Goal: Information Seeking & Learning: Learn about a topic

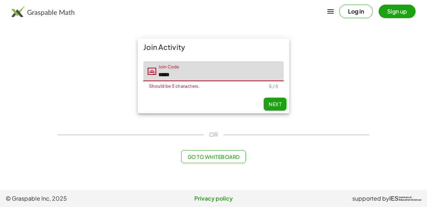
type input "*****"
click at [269, 103] on span "Next" at bounding box center [274, 104] width 13 height 6
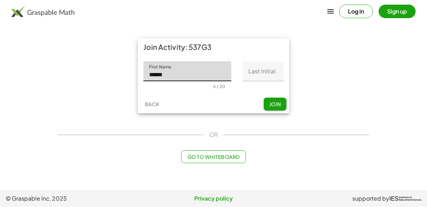
type input "******"
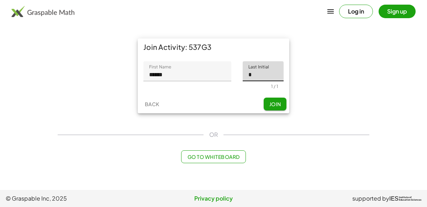
type input "*"
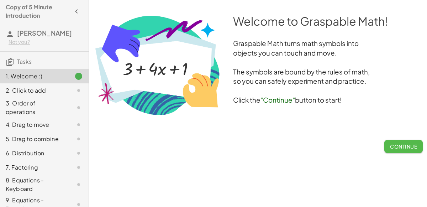
click at [402, 144] on span "Continue" at bounding box center [403, 146] width 27 height 6
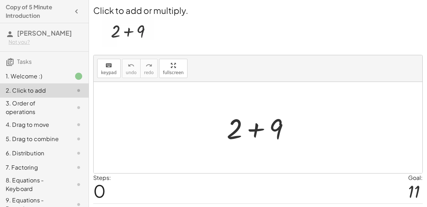
click at [253, 132] on div at bounding box center [261, 127] width 76 height 37
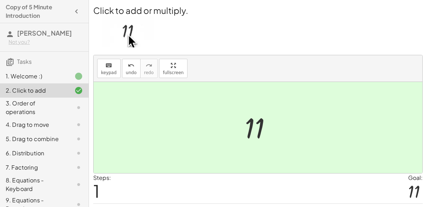
click at [253, 131] on div at bounding box center [260, 127] width 39 height 35
click at [246, 141] on div at bounding box center [260, 127] width 39 height 35
click at [193, 28] on p at bounding box center [257, 32] width 329 height 33
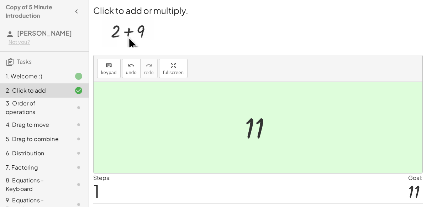
click at [282, 142] on div at bounding box center [258, 127] width 329 height 91
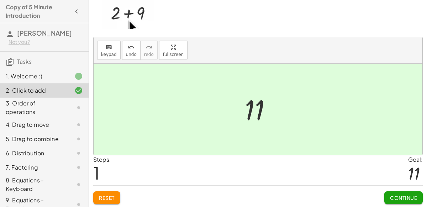
click at [392, 192] on button "Continue" at bounding box center [403, 197] width 38 height 13
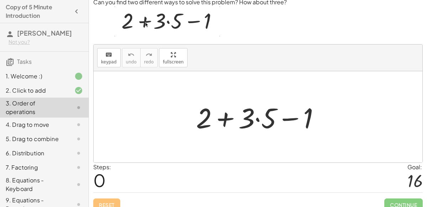
click at [224, 117] on div at bounding box center [260, 117] width 137 height 37
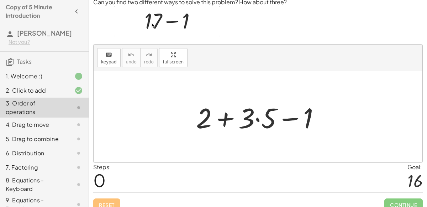
click at [292, 116] on div at bounding box center [260, 117] width 137 height 37
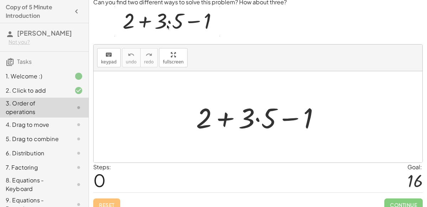
click at [249, 123] on div at bounding box center [260, 117] width 137 height 37
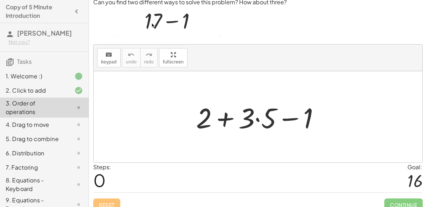
click at [251, 108] on div at bounding box center [260, 117] width 137 height 37
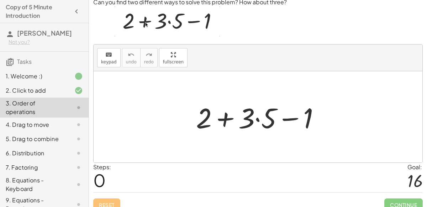
click at [257, 117] on div at bounding box center [260, 117] width 137 height 37
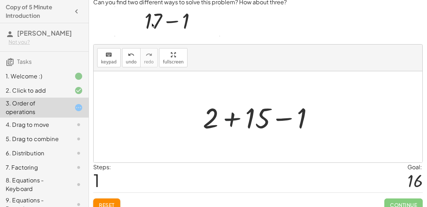
click at [231, 117] on div at bounding box center [260, 117] width 123 height 37
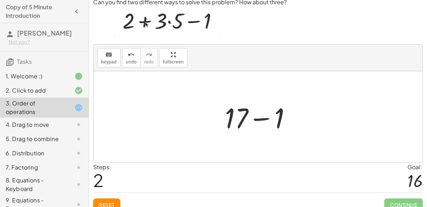
click at [261, 118] on div at bounding box center [260, 117] width 79 height 37
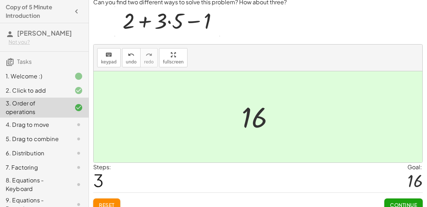
click at [397, 201] on span "Continue" at bounding box center [403, 204] width 27 height 6
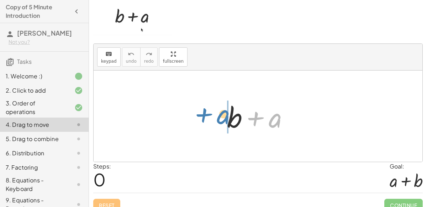
drag, startPoint x: 272, startPoint y: 118, endPoint x: 219, endPoint y: 113, distance: 53.2
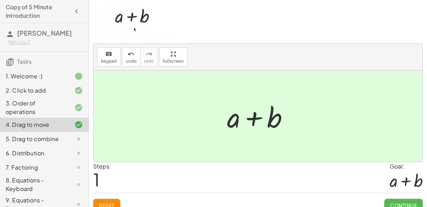
click at [394, 198] on button "Continue" at bounding box center [403, 204] width 38 height 13
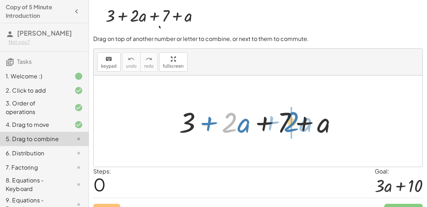
drag, startPoint x: 236, startPoint y: 122, endPoint x: 298, endPoint y: 122, distance: 61.9
click at [298, 122] on div at bounding box center [260, 121] width 171 height 37
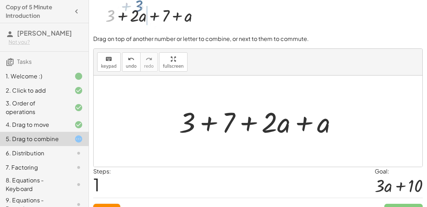
click at [305, 122] on div at bounding box center [260, 121] width 171 height 37
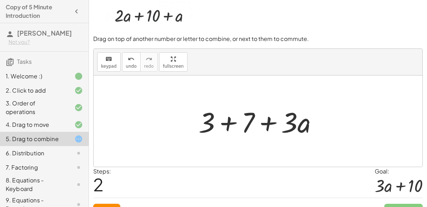
click at [225, 120] on div at bounding box center [261, 121] width 132 height 37
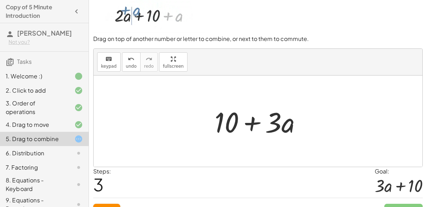
click at [254, 123] on div at bounding box center [261, 121] width 100 height 37
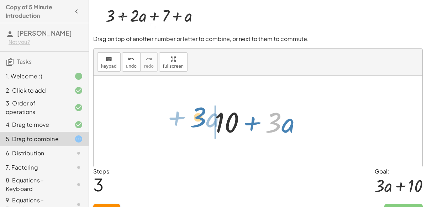
drag, startPoint x: 280, startPoint y: 122, endPoint x: 204, endPoint y: 117, distance: 75.6
click at [204, 117] on div "+ 3 + · 2 · a + 7 + a + 3 + 7 + · 2 · a + a + 3 + 7 + · 3 · a · 3 + · a + + · a…" at bounding box center [258, 121] width 109 height 40
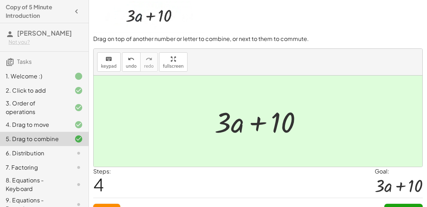
click at [254, 121] on div at bounding box center [261, 121] width 100 height 37
click at [390, 204] on button "Continue" at bounding box center [403, 209] width 38 height 13
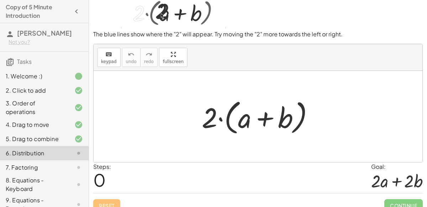
click at [218, 118] on div at bounding box center [260, 116] width 125 height 41
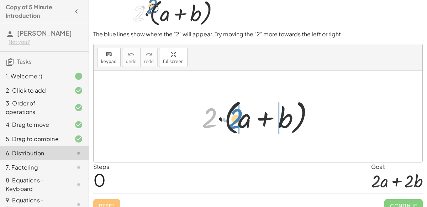
drag, startPoint x: 209, startPoint y: 117, endPoint x: 235, endPoint y: 117, distance: 26.0
click at [235, 117] on div at bounding box center [260, 116] width 125 height 41
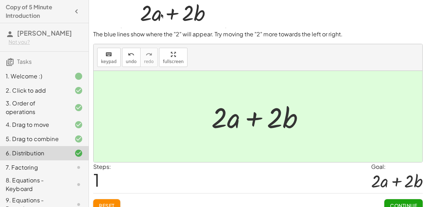
click at [393, 202] on span "Continue" at bounding box center [403, 205] width 27 height 6
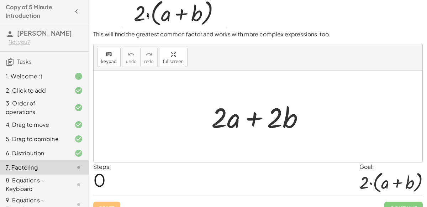
click at [249, 118] on div at bounding box center [261, 116] width 106 height 37
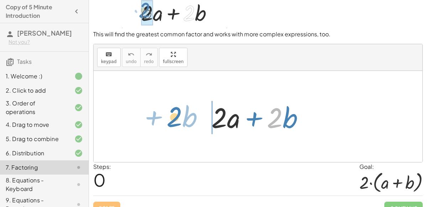
drag, startPoint x: 275, startPoint y: 120, endPoint x: 177, endPoint y: 119, distance: 97.4
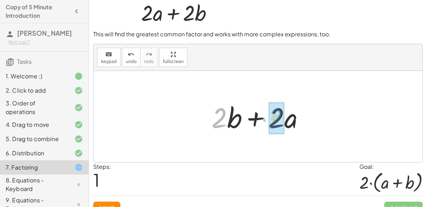
drag, startPoint x: 222, startPoint y: 118, endPoint x: 278, endPoint y: 119, distance: 55.8
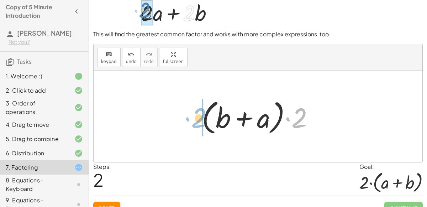
drag, startPoint x: 297, startPoint y: 115, endPoint x: 196, endPoint y: 115, distance: 100.6
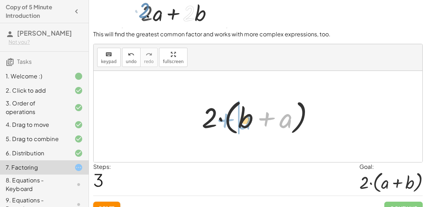
drag, startPoint x: 282, startPoint y: 118, endPoint x: 241, endPoint y: 119, distance: 40.9
click at [241, 119] on div at bounding box center [260, 116] width 125 height 41
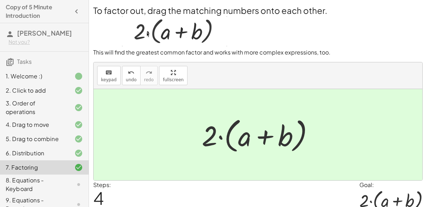
scroll to position [29, 0]
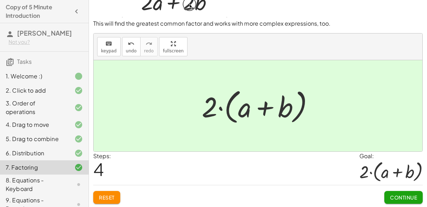
click at [394, 191] on button "Continue" at bounding box center [403, 197] width 38 height 13
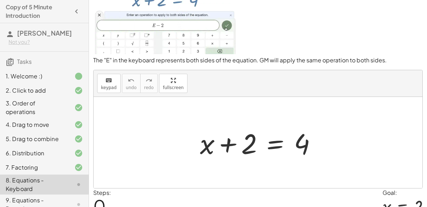
click at [250, 144] on div at bounding box center [260, 142] width 129 height 37
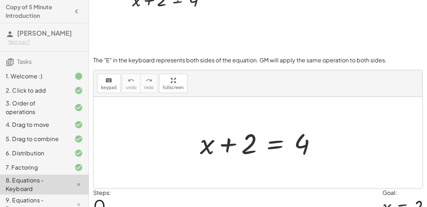
click at [227, 144] on div at bounding box center [260, 142] width 129 height 37
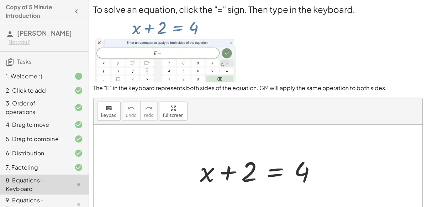
scroll to position [2, 0]
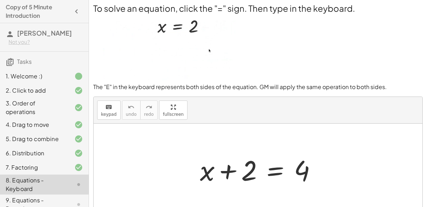
click at [272, 168] on div at bounding box center [260, 169] width 129 height 37
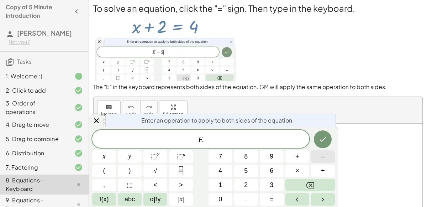
click at [318, 156] on button "–" at bounding box center [323, 156] width 24 height 12
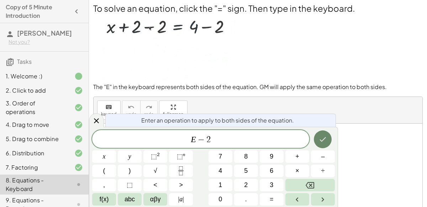
click at [316, 142] on button "Done" at bounding box center [323, 139] width 18 height 18
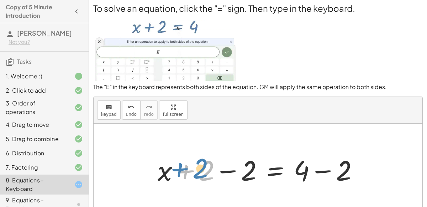
drag, startPoint x: 207, startPoint y: 169, endPoint x: 202, endPoint y: 166, distance: 5.7
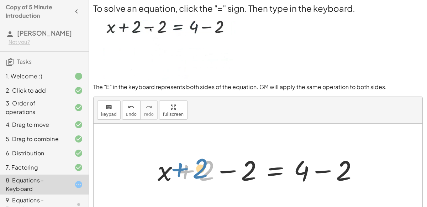
click at [202, 166] on div at bounding box center [260, 169] width 213 height 37
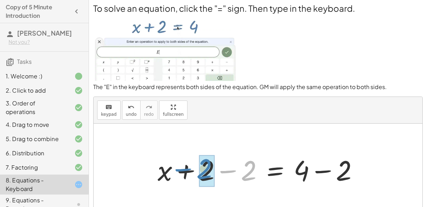
drag, startPoint x: 246, startPoint y: 176, endPoint x: 202, endPoint y: 174, distance: 44.5
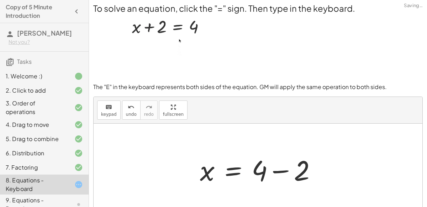
click at [276, 170] on div at bounding box center [260, 169] width 129 height 37
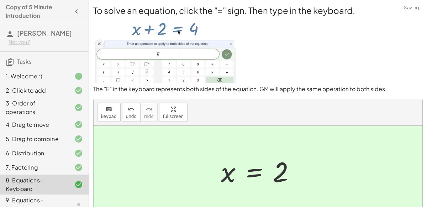
scroll to position [62, 0]
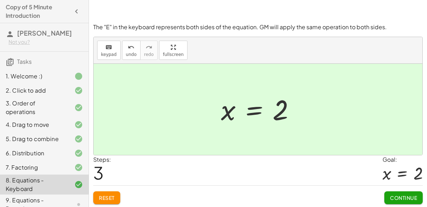
click at [399, 192] on button "Continue" at bounding box center [403, 197] width 38 height 13
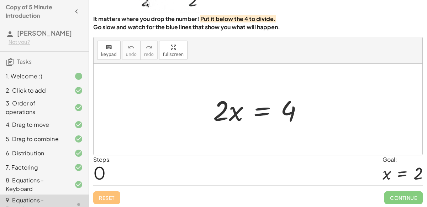
click at [260, 107] on div at bounding box center [260, 109] width 102 height 37
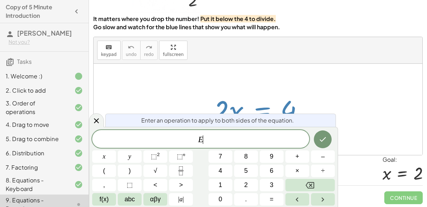
click at [372, 73] on div at bounding box center [258, 109] width 329 height 91
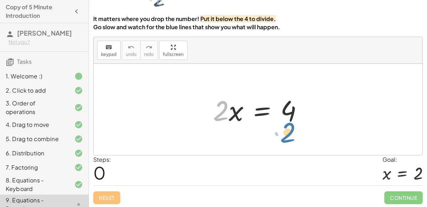
drag, startPoint x: 217, startPoint y: 115, endPoint x: 284, endPoint y: 136, distance: 69.7
click at [284, 136] on div "· 2 · 2 · x = 4" at bounding box center [258, 109] width 329 height 91
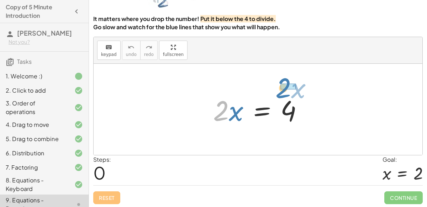
drag, startPoint x: 218, startPoint y: 110, endPoint x: 281, endPoint y: 87, distance: 66.1
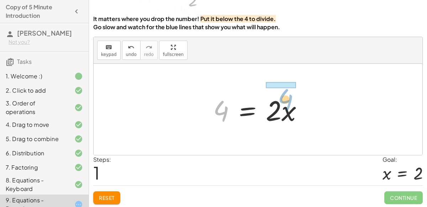
drag, startPoint x: 224, startPoint y: 108, endPoint x: 288, endPoint y: 95, distance: 64.9
click at [288, 95] on div at bounding box center [260, 109] width 102 height 37
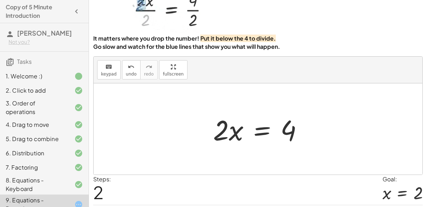
scroll to position [38, 0]
drag, startPoint x: 220, startPoint y: 130, endPoint x: 300, endPoint y: 150, distance: 82.5
drag, startPoint x: 218, startPoint y: 129, endPoint x: 214, endPoint y: 130, distance: 3.6
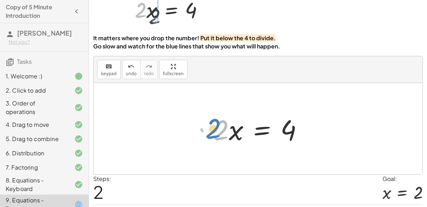
click at [214, 130] on div at bounding box center [260, 128] width 102 height 37
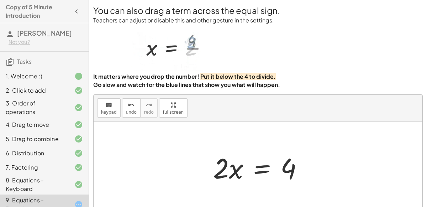
click at [214, 130] on div at bounding box center [258, 166] width 329 height 91
click at [287, 170] on div at bounding box center [260, 167] width 102 height 37
drag, startPoint x: 221, startPoint y: 169, endPoint x: 289, endPoint y: 186, distance: 70.8
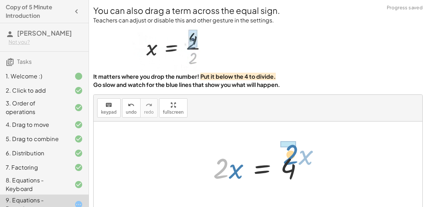
drag, startPoint x: 219, startPoint y: 169, endPoint x: 288, endPoint y: 155, distance: 71.1
click at [288, 155] on div at bounding box center [260, 167] width 102 height 37
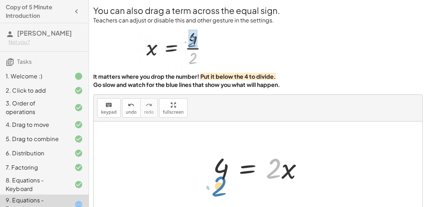
drag, startPoint x: 275, startPoint y: 169, endPoint x: 221, endPoint y: 187, distance: 57.1
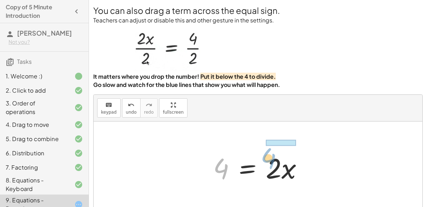
drag, startPoint x: 219, startPoint y: 169, endPoint x: 267, endPoint y: 158, distance: 49.6
click at [267, 158] on div at bounding box center [260, 167] width 102 height 37
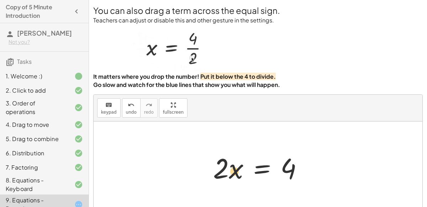
click at [231, 171] on div at bounding box center [260, 167] width 102 height 37
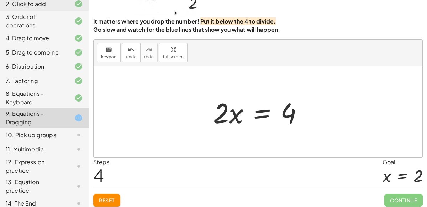
scroll to position [58, 0]
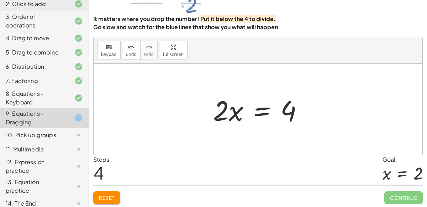
click at [216, 111] on div at bounding box center [260, 109] width 102 height 37
drag, startPoint x: 221, startPoint y: 112, endPoint x: 215, endPoint y: 108, distance: 7.7
click at [215, 108] on div at bounding box center [260, 109] width 102 height 37
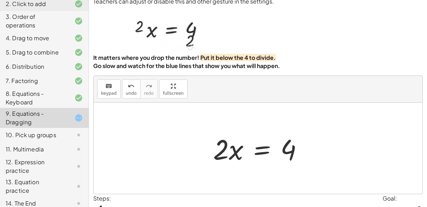
scroll to position [18, 0]
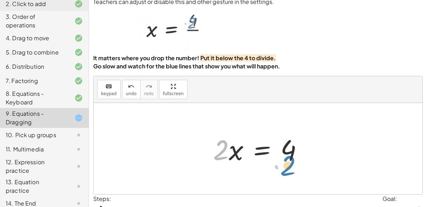
drag, startPoint x: 220, startPoint y: 146, endPoint x: 290, endPoint y: 162, distance: 71.9
click at [290, 162] on div at bounding box center [260, 148] width 102 height 37
drag, startPoint x: 219, startPoint y: 142, endPoint x: 217, endPoint y: 138, distance: 4.5
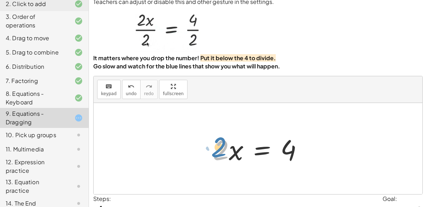
click at [217, 138] on div at bounding box center [260, 148] width 102 height 37
click at [266, 149] on div at bounding box center [260, 148] width 102 height 37
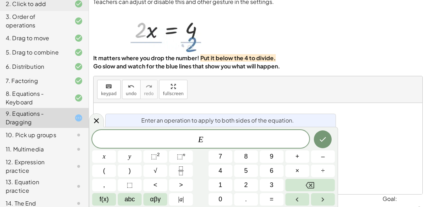
click at [266, 149] on div "E x y ⬚ 2 ⬚ n 7 8 9 + – ( ) √ 4 5 6 × ÷ , ⬚ < > 1 2 3 f(x) abc αβγ | a | 0 . =" at bounding box center [213, 167] width 243 height 75
click at [232, 134] on span "E" at bounding box center [200, 139] width 217 height 10
click at [326, 167] on button "÷" at bounding box center [323, 170] width 24 height 12
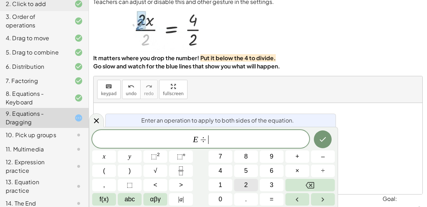
click at [245, 190] on button "2" at bounding box center [246, 185] width 24 height 12
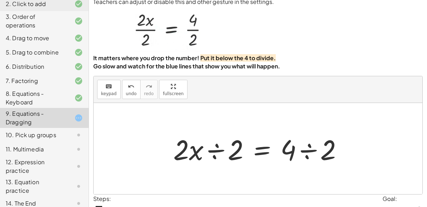
click at [218, 147] on div at bounding box center [261, 148] width 182 height 37
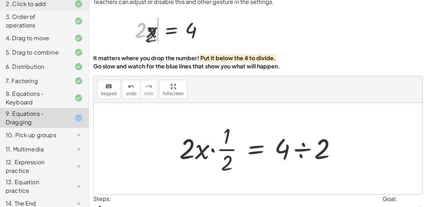
click at [223, 149] on div at bounding box center [261, 148] width 170 height 55
click at [303, 145] on div at bounding box center [261, 148] width 170 height 55
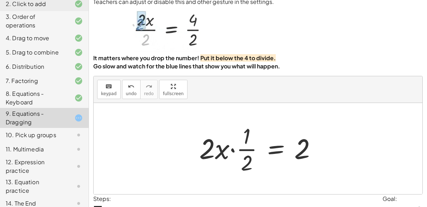
click at [231, 148] on div at bounding box center [261, 148] width 130 height 55
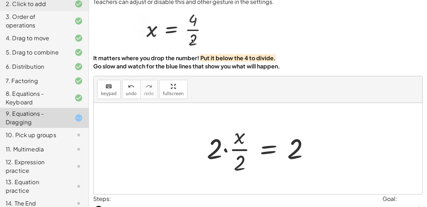
click at [225, 147] on div at bounding box center [261, 148] width 116 height 55
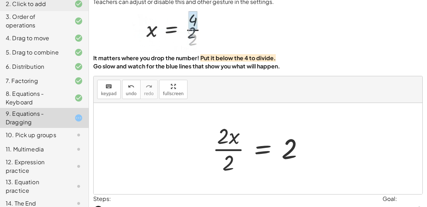
click at [223, 141] on div at bounding box center [261, 148] width 104 height 55
click at [228, 150] on div at bounding box center [261, 148] width 104 height 55
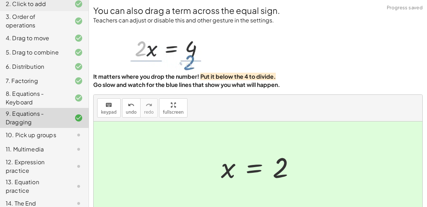
scroll to position [58, 0]
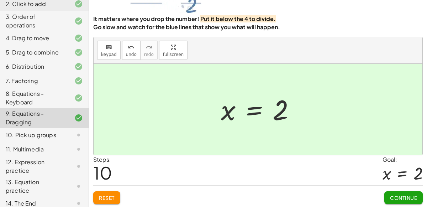
click at [397, 191] on button "Continue" at bounding box center [403, 197] width 38 height 13
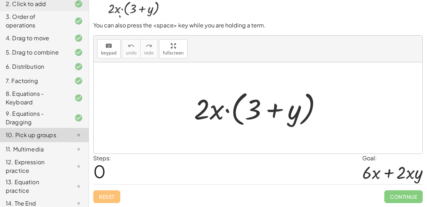
scroll to position [57, 0]
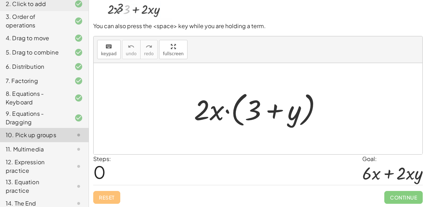
click at [273, 110] on div at bounding box center [260, 108] width 141 height 41
click at [226, 110] on div at bounding box center [260, 108] width 141 height 41
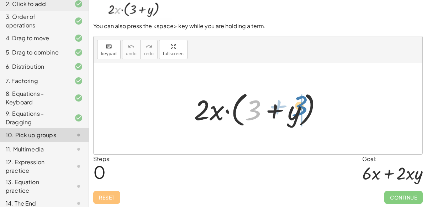
drag, startPoint x: 255, startPoint y: 112, endPoint x: 302, endPoint y: 108, distance: 46.8
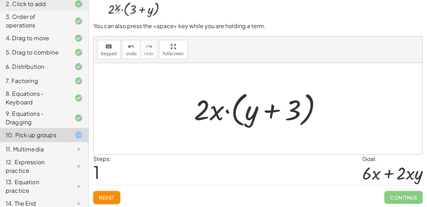
click at [225, 108] on div at bounding box center [260, 108] width 141 height 41
click at [215, 110] on div at bounding box center [260, 108] width 141 height 41
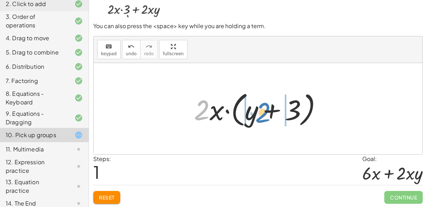
drag, startPoint x: 201, startPoint y: 110, endPoint x: 260, endPoint y: 112, distance: 58.7
click at [260, 112] on div at bounding box center [260, 108] width 141 height 41
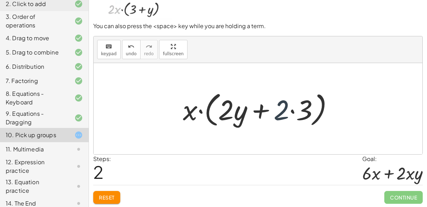
click at [281, 111] on div at bounding box center [260, 108] width 163 height 41
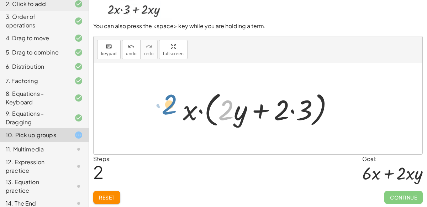
drag, startPoint x: 223, startPoint y: 112, endPoint x: 167, endPoint y: 106, distance: 55.8
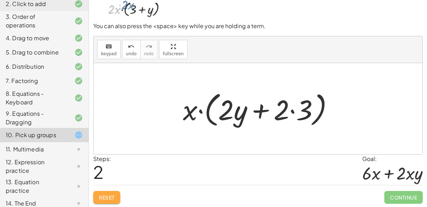
click at [103, 193] on button "Reset" at bounding box center [106, 197] width 27 height 13
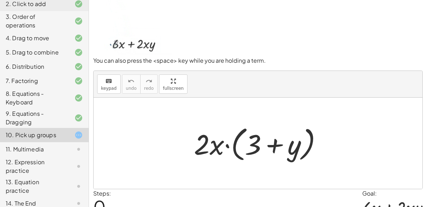
scroll to position [21, 0]
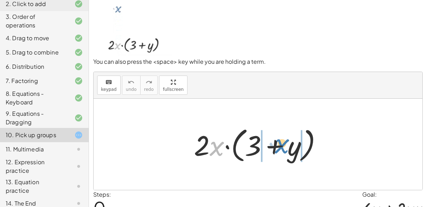
drag, startPoint x: 216, startPoint y: 142, endPoint x: 281, endPoint y: 139, distance: 65.1
click at [281, 139] on div at bounding box center [260, 144] width 141 height 41
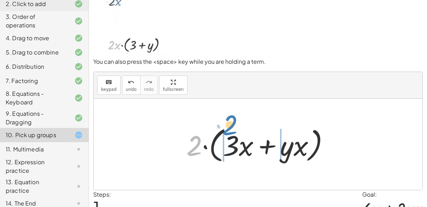
drag, startPoint x: 195, startPoint y: 140, endPoint x: 231, endPoint y: 120, distance: 41.1
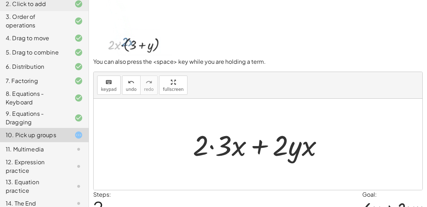
click at [310, 145] on div at bounding box center [260, 144] width 143 height 37
click at [298, 144] on div at bounding box center [260, 144] width 143 height 37
click at [259, 143] on div at bounding box center [260, 144] width 143 height 37
click at [211, 144] on div at bounding box center [260, 144] width 143 height 37
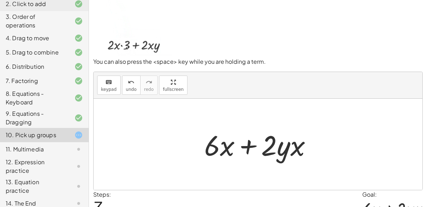
click at [248, 144] on div at bounding box center [261, 144] width 120 height 37
click at [286, 143] on div at bounding box center [261, 144] width 120 height 37
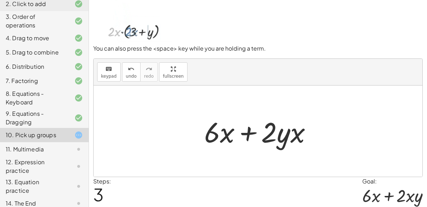
scroll to position [57, 0]
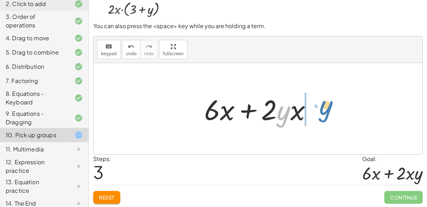
drag, startPoint x: 283, startPoint y: 105, endPoint x: 324, endPoint y: 99, distance: 41.9
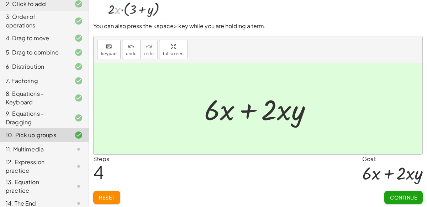
click at [248, 110] on div at bounding box center [261, 108] width 120 height 37
click at [402, 194] on span "Continue" at bounding box center [403, 197] width 27 height 6
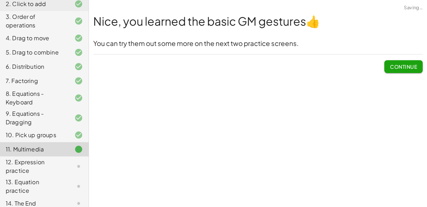
scroll to position [0, 0]
click at [0, 0] on div "Nice, you learned the basic GM gestures 👍 You can try them out some more on the…" at bounding box center [0, 0] width 0 height 0
click at [393, 62] on button "Continue" at bounding box center [403, 66] width 38 height 13
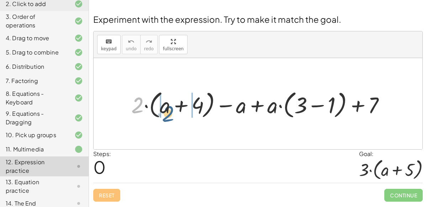
drag, startPoint x: 137, startPoint y: 106, endPoint x: 164, endPoint y: 110, distance: 27.8
click at [164, 110] on div at bounding box center [261, 103] width 266 height 33
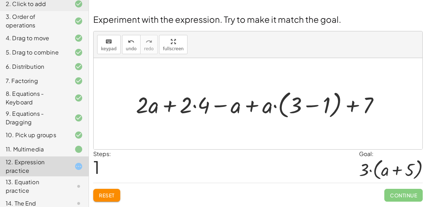
click at [307, 103] on div at bounding box center [260, 103] width 256 height 33
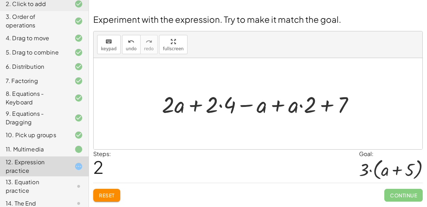
click at [195, 104] on div at bounding box center [260, 104] width 205 height 30
click at [277, 102] on div at bounding box center [260, 104] width 205 height 30
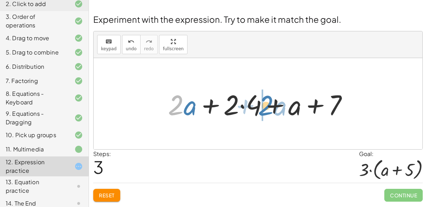
drag, startPoint x: 182, startPoint y: 108, endPoint x: 271, endPoint y: 107, distance: 88.9
click at [271, 107] on div at bounding box center [260, 103] width 193 height 37
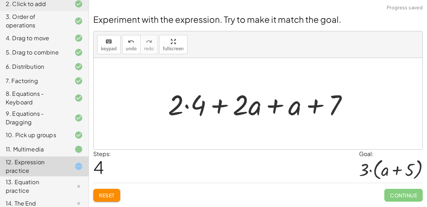
click at [276, 103] on div at bounding box center [260, 103] width 193 height 37
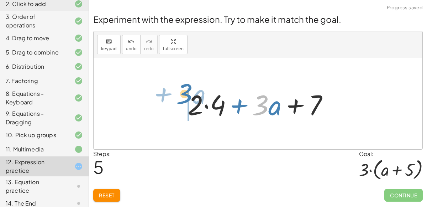
drag, startPoint x: 267, startPoint y: 109, endPoint x: 192, endPoint y: 99, distance: 75.4
click at [192, 99] on div at bounding box center [260, 103] width 153 height 37
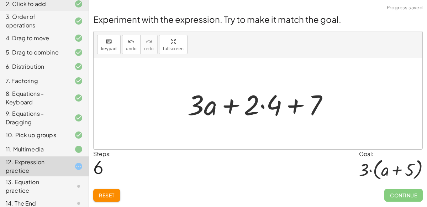
click at [299, 102] on div at bounding box center [260, 103] width 153 height 37
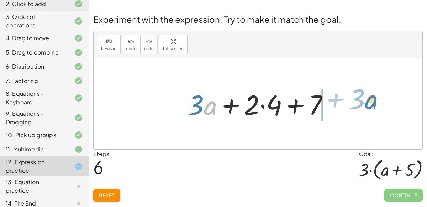
drag, startPoint x: 204, startPoint y: 107, endPoint x: 365, endPoint y: 102, distance: 160.1
click at [365, 102] on div "+ · 2 · ( + a + 4 ) − a + · a · ( + 3 − 1 ) + 7 + · 2 · a + · 2 · 4 − a + · a ·…" at bounding box center [258, 103] width 329 height 91
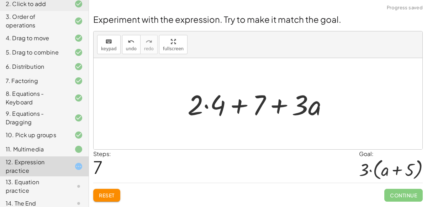
click at [239, 105] on div at bounding box center [260, 103] width 153 height 37
drag, startPoint x: 262, startPoint y: 99, endPoint x: 198, endPoint y: 97, distance: 64.4
click at [198, 97] on div at bounding box center [260, 103] width 153 height 37
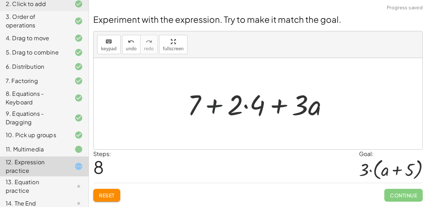
click at [213, 102] on div at bounding box center [260, 103] width 153 height 37
click at [250, 106] on div at bounding box center [260, 103] width 153 height 37
click at [245, 103] on div at bounding box center [260, 103] width 153 height 37
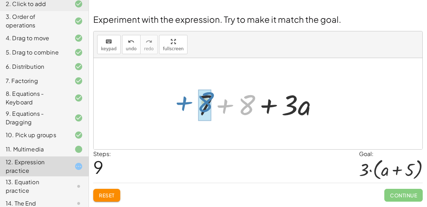
drag, startPoint x: 245, startPoint y: 99, endPoint x: 205, endPoint y: 96, distance: 40.6
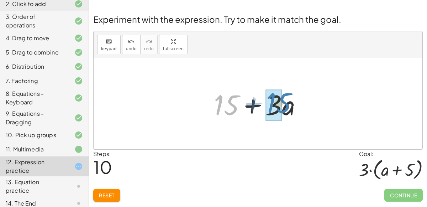
drag, startPoint x: 225, startPoint y: 108, endPoint x: 278, endPoint y: 106, distance: 52.3
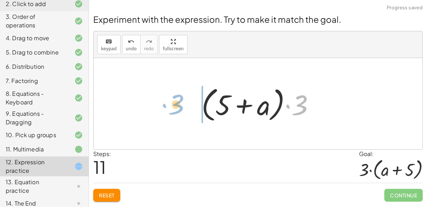
drag, startPoint x: 295, startPoint y: 101, endPoint x: 171, endPoint y: 100, distance: 123.4
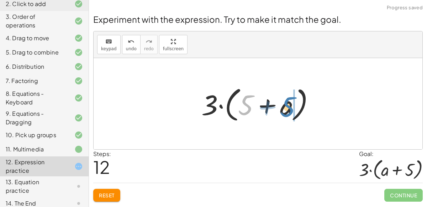
drag, startPoint x: 246, startPoint y: 102, endPoint x: 288, endPoint y: 104, distance: 42.0
click at [288, 104] on div at bounding box center [261, 103] width 126 height 41
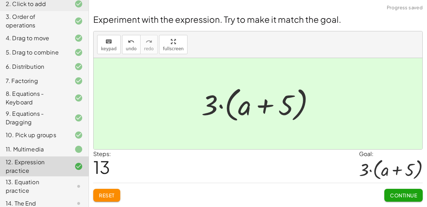
click at [395, 192] on span "Continue" at bounding box center [403, 195] width 27 height 6
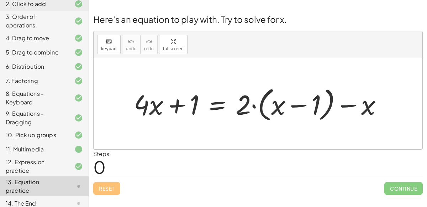
click at [350, 104] on div at bounding box center [260, 104] width 261 height 40
drag, startPoint x: 274, startPoint y: 107, endPoint x: 364, endPoint y: 105, distance: 90.3
click at [364, 105] on div at bounding box center [260, 104] width 261 height 40
click at [253, 106] on div at bounding box center [260, 104] width 261 height 40
drag, startPoint x: 241, startPoint y: 102, endPoint x: 267, endPoint y: 99, distance: 25.5
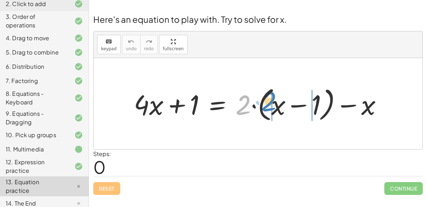
click at [267, 99] on div at bounding box center [260, 104] width 261 height 40
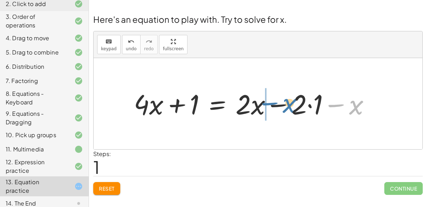
drag, startPoint x: 357, startPoint y: 105, endPoint x: 292, endPoint y: 103, distance: 65.8
click at [292, 103] on div at bounding box center [254, 103] width 249 height 36
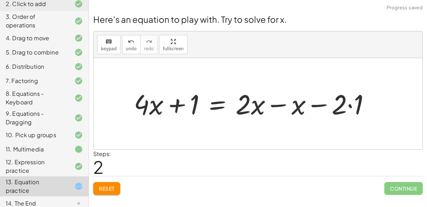
click at [275, 102] on div at bounding box center [254, 103] width 249 height 36
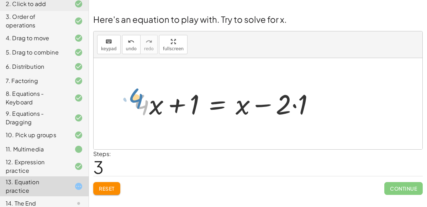
drag, startPoint x: 138, startPoint y: 100, endPoint x: 133, endPoint y: 94, distance: 8.1
click at [133, 94] on div at bounding box center [226, 103] width 193 height 36
click at [177, 104] on div at bounding box center [226, 103] width 193 height 36
drag, startPoint x: 242, startPoint y: 106, endPoint x: 155, endPoint y: 104, distance: 87.5
click at [155, 104] on div at bounding box center [226, 103] width 193 height 36
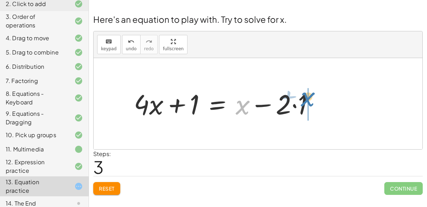
drag, startPoint x: 241, startPoint y: 106, endPoint x: 306, endPoint y: 98, distance: 65.2
click at [306, 98] on div at bounding box center [226, 103] width 193 height 36
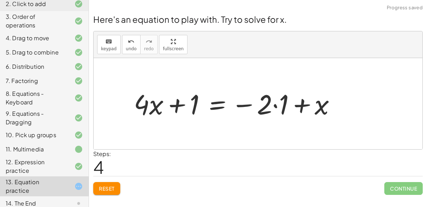
click at [303, 103] on div at bounding box center [237, 103] width 214 height 36
drag, startPoint x: 242, startPoint y: 105, endPoint x: 238, endPoint y: 105, distance: 4.3
click at [238, 105] on div at bounding box center [237, 103] width 214 height 36
click at [297, 102] on div at bounding box center [237, 103] width 214 height 36
click at [177, 106] on div at bounding box center [237, 103] width 214 height 36
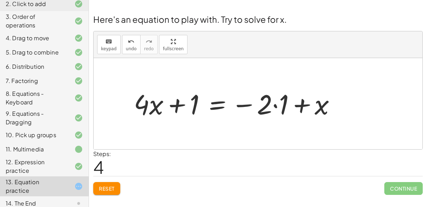
click at [274, 105] on div at bounding box center [237, 103] width 214 height 36
click at [283, 103] on div at bounding box center [229, 103] width 198 height 36
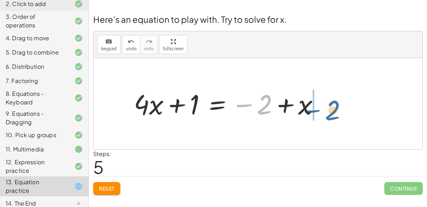
drag, startPoint x: 260, startPoint y: 108, endPoint x: 327, endPoint y: 111, distance: 66.9
click at [327, 111] on div at bounding box center [229, 103] width 198 height 36
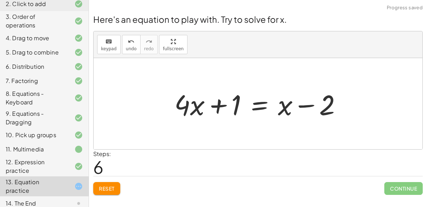
click at [304, 105] on div at bounding box center [261, 103] width 180 height 37
click at [216, 101] on div at bounding box center [261, 103] width 180 height 37
drag, startPoint x: 189, startPoint y: 103, endPoint x: 291, endPoint y: 108, distance: 102.5
click at [291, 108] on div at bounding box center [261, 103] width 180 height 37
drag, startPoint x: 323, startPoint y: 112, endPoint x: 279, endPoint y: 114, distance: 44.5
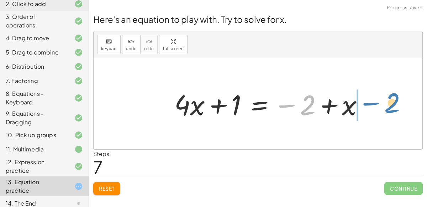
drag, startPoint x: 308, startPoint y: 97, endPoint x: 393, endPoint y: 95, distance: 84.3
click at [393, 95] on div "+ · 4 · x + 1 = + · 2 · ( + x − 1 ) − x + · 4 · x + 1 = + · 2 · x − · 2 · 1 − x…" at bounding box center [258, 103] width 329 height 91
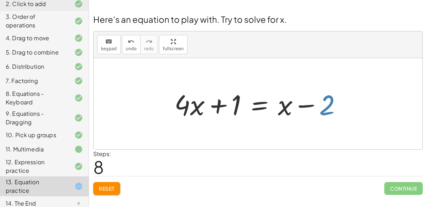
click at [324, 105] on div at bounding box center [261, 103] width 180 height 37
click at [300, 105] on div at bounding box center [261, 103] width 180 height 37
click at [254, 103] on div at bounding box center [261, 103] width 180 height 37
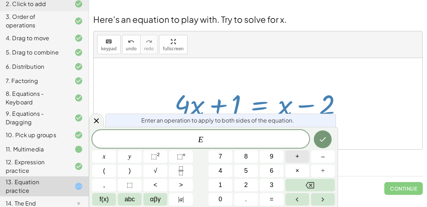
click at [290, 157] on button "+" at bounding box center [297, 156] width 24 height 12
click at [220, 180] on span "1" at bounding box center [220, 185] width 4 height 10
click at [322, 135] on icon "Done" at bounding box center [322, 139] width 9 height 9
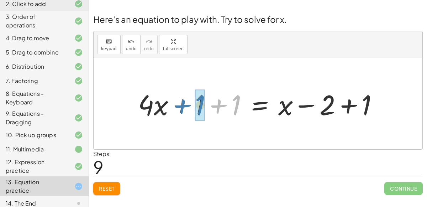
drag, startPoint x: 219, startPoint y: 108, endPoint x: 183, endPoint y: 108, distance: 35.2
click at [183, 108] on div at bounding box center [260, 103] width 253 height 37
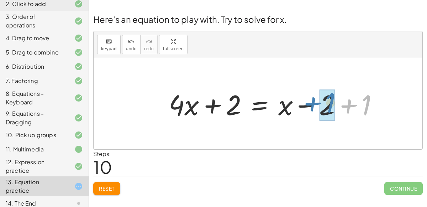
drag, startPoint x: 348, startPoint y: 102, endPoint x: 312, endPoint y: 100, distance: 36.3
click at [312, 100] on div at bounding box center [276, 103] width 222 height 37
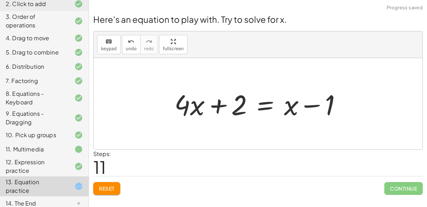
click at [310, 105] on div at bounding box center [261, 103] width 180 height 37
click at [237, 107] on div at bounding box center [261, 103] width 180 height 37
